Goal: Task Accomplishment & Management: Manage account settings

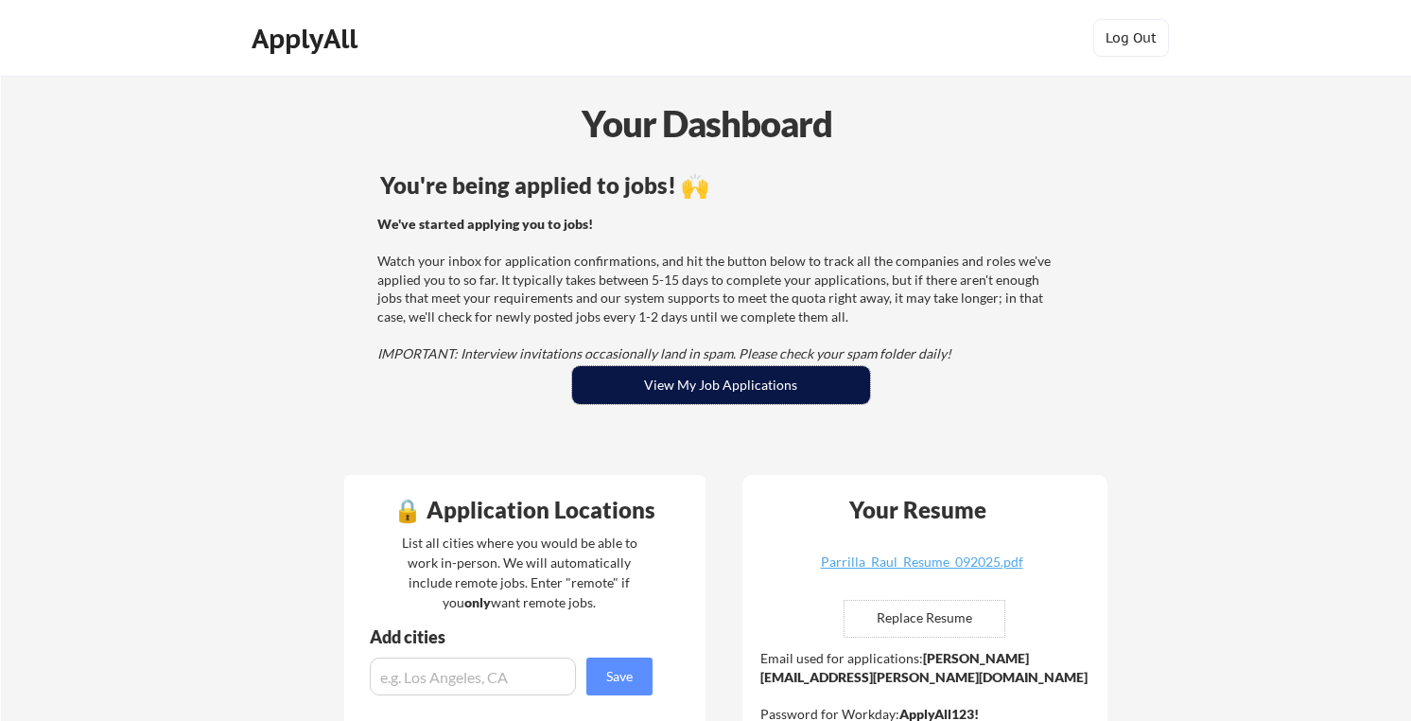
click at [693, 385] on button "View My Job Applications" at bounding box center [721, 385] width 298 height 38
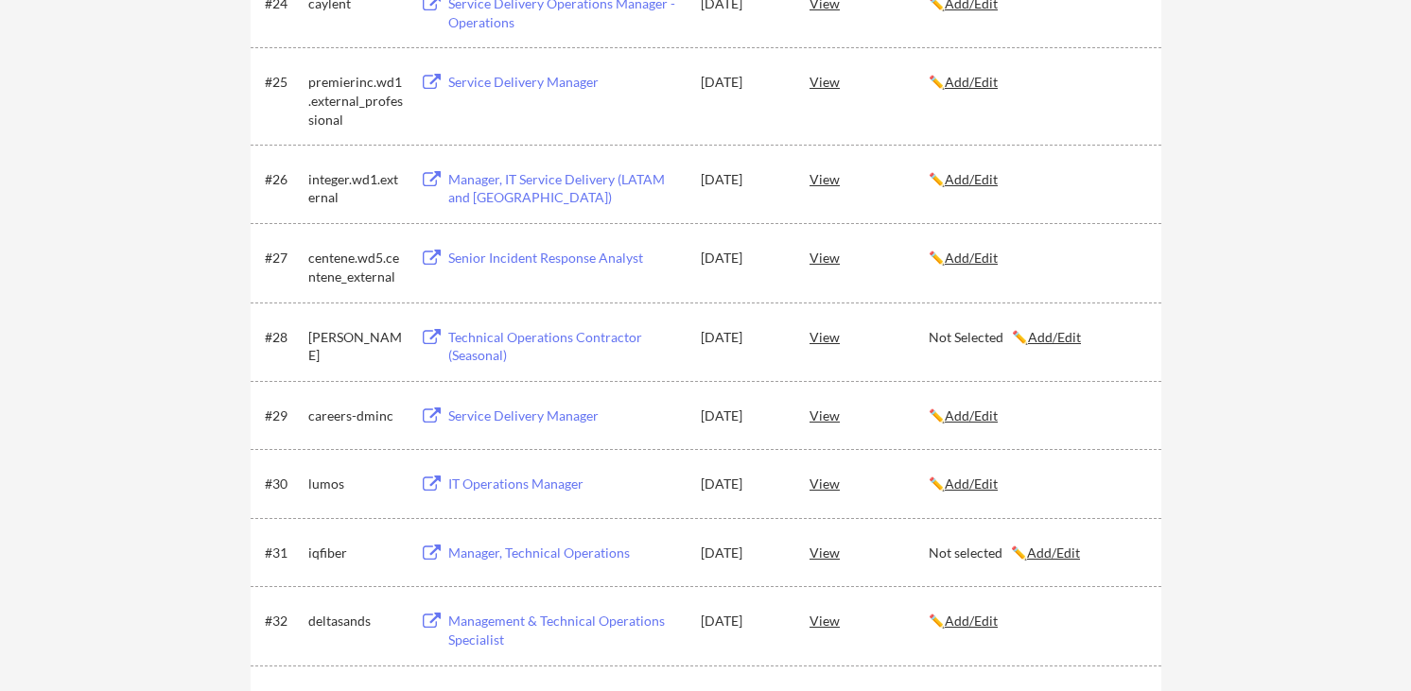
scroll to position [589, 0]
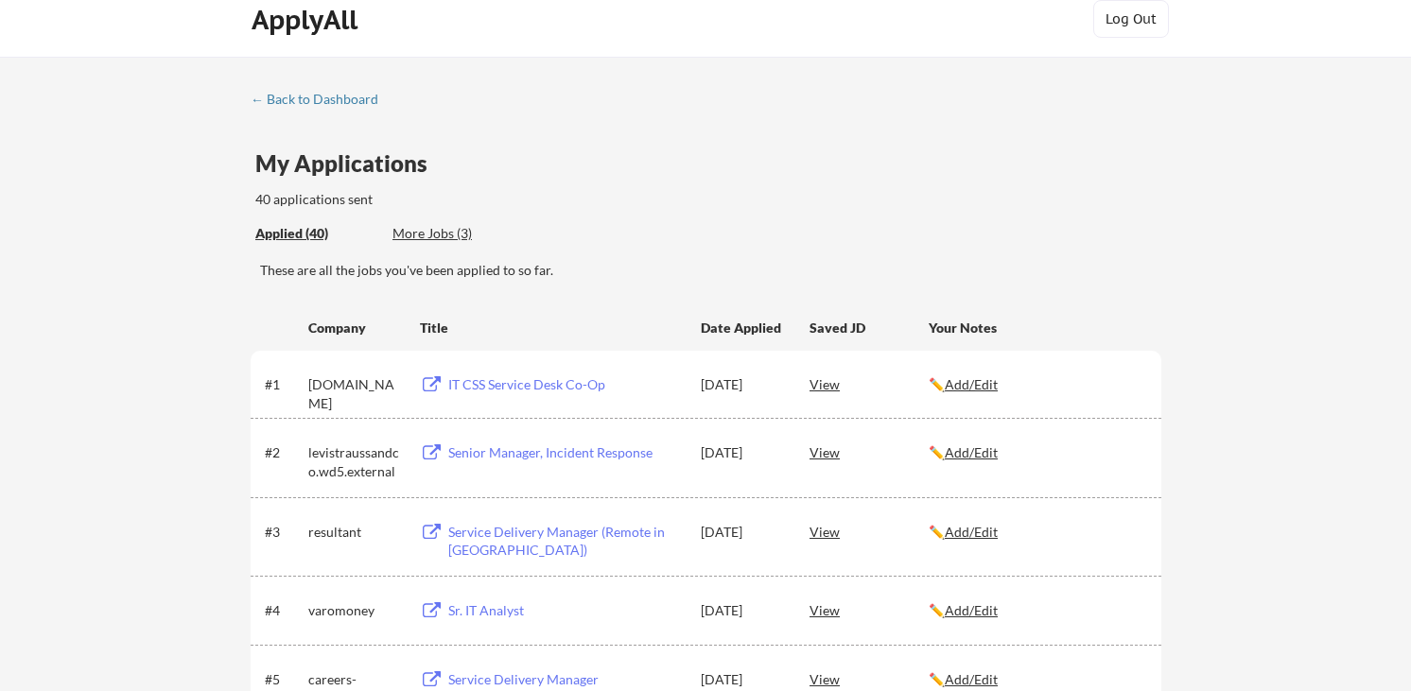
scroll to position [19, 0]
click at [327, 103] on div "← Back to Dashboard" at bounding box center [322, 99] width 142 height 13
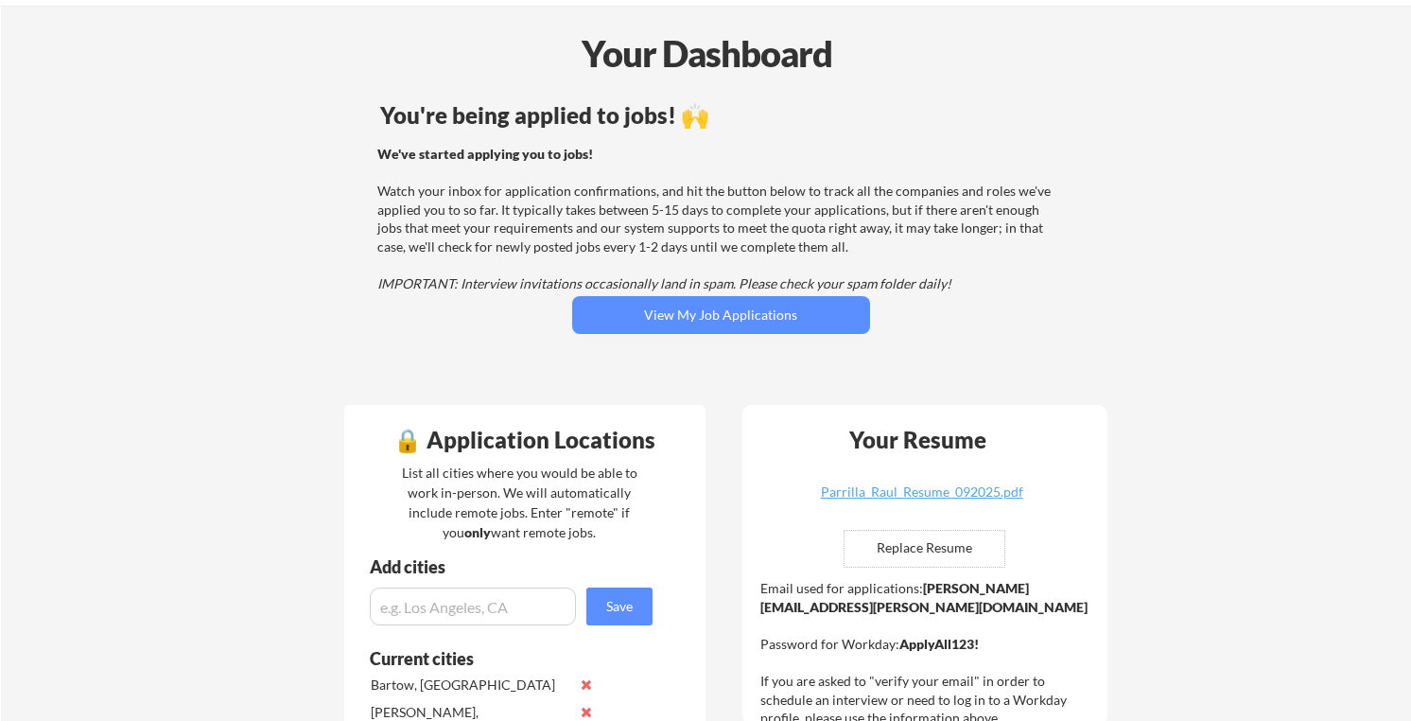
scroll to position [66, 0]
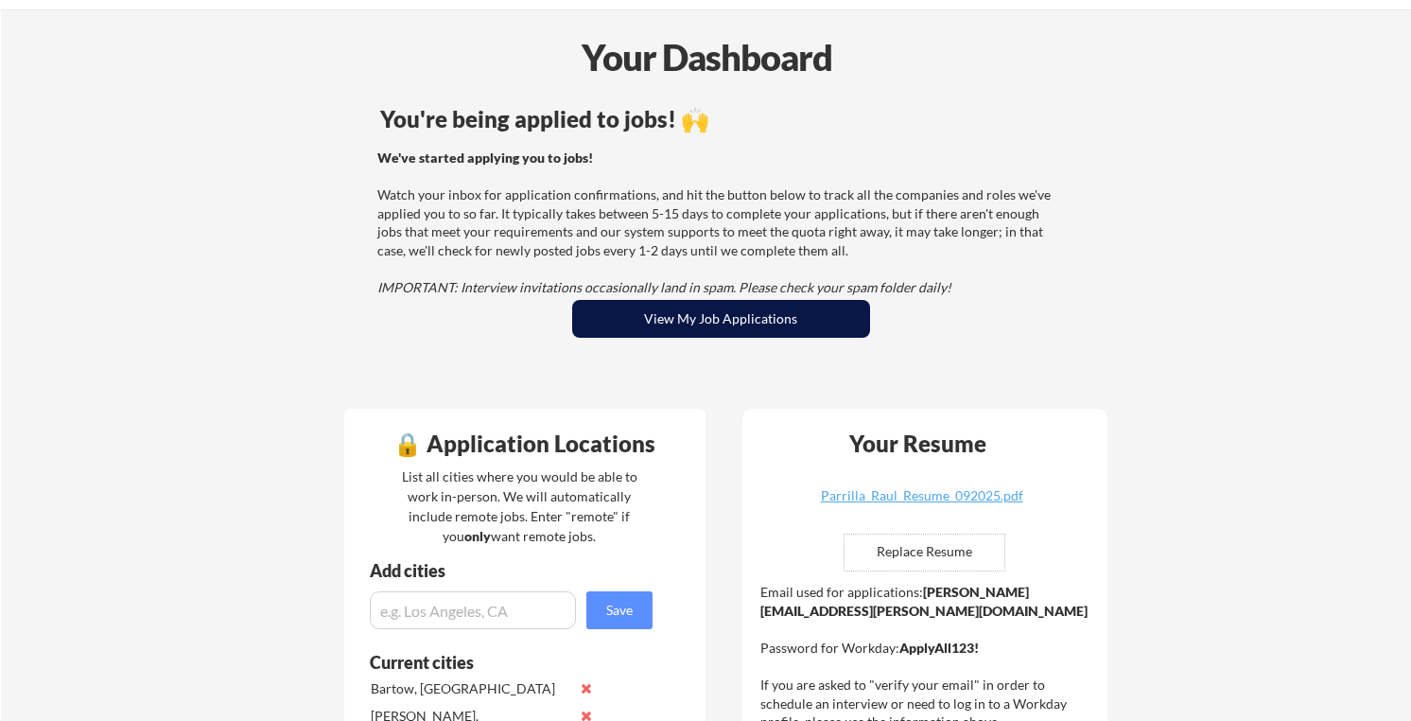
click at [739, 311] on button "View My Job Applications" at bounding box center [721, 319] width 298 height 38
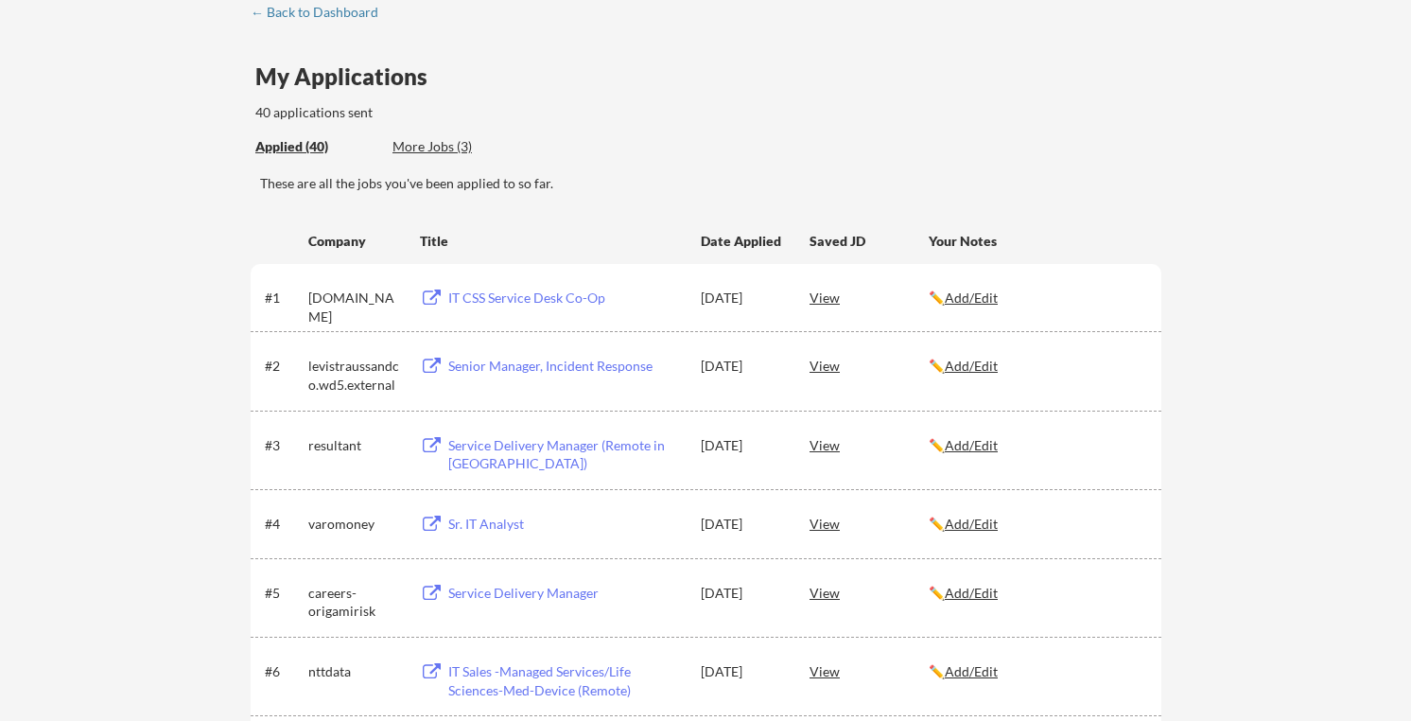
scroll to position [48, 0]
